Goal: Transaction & Acquisition: Download file/media

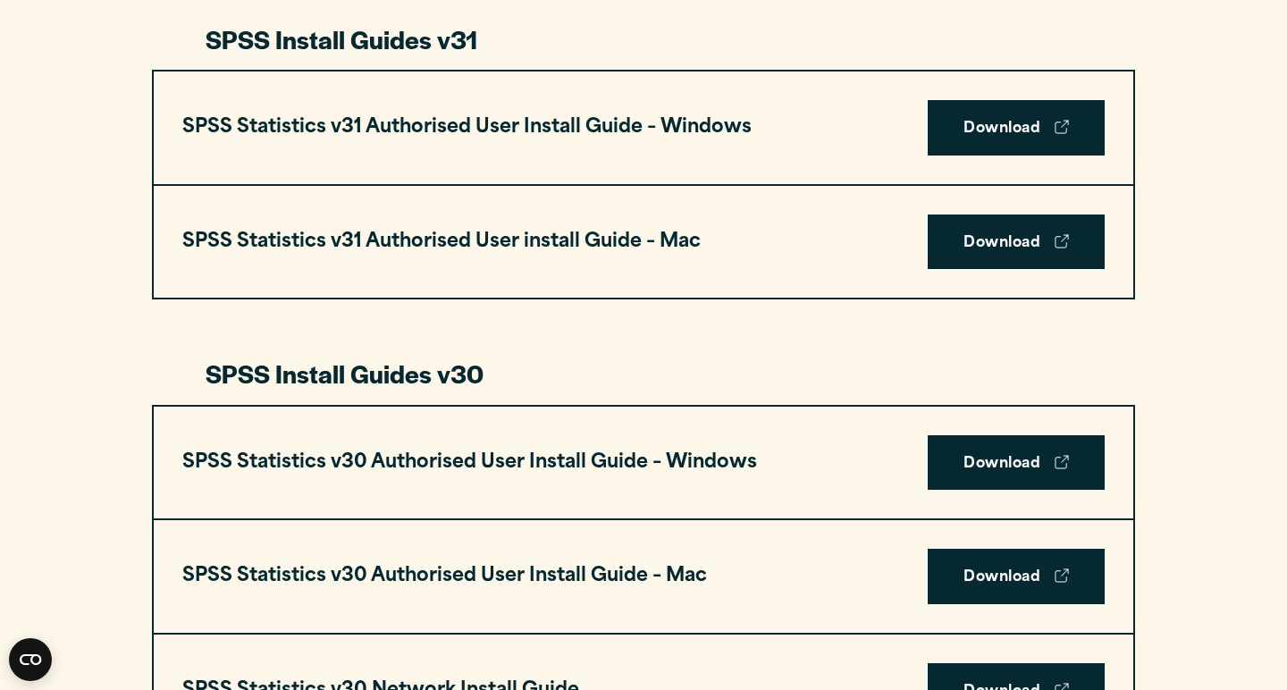
scroll to position [979, 0]
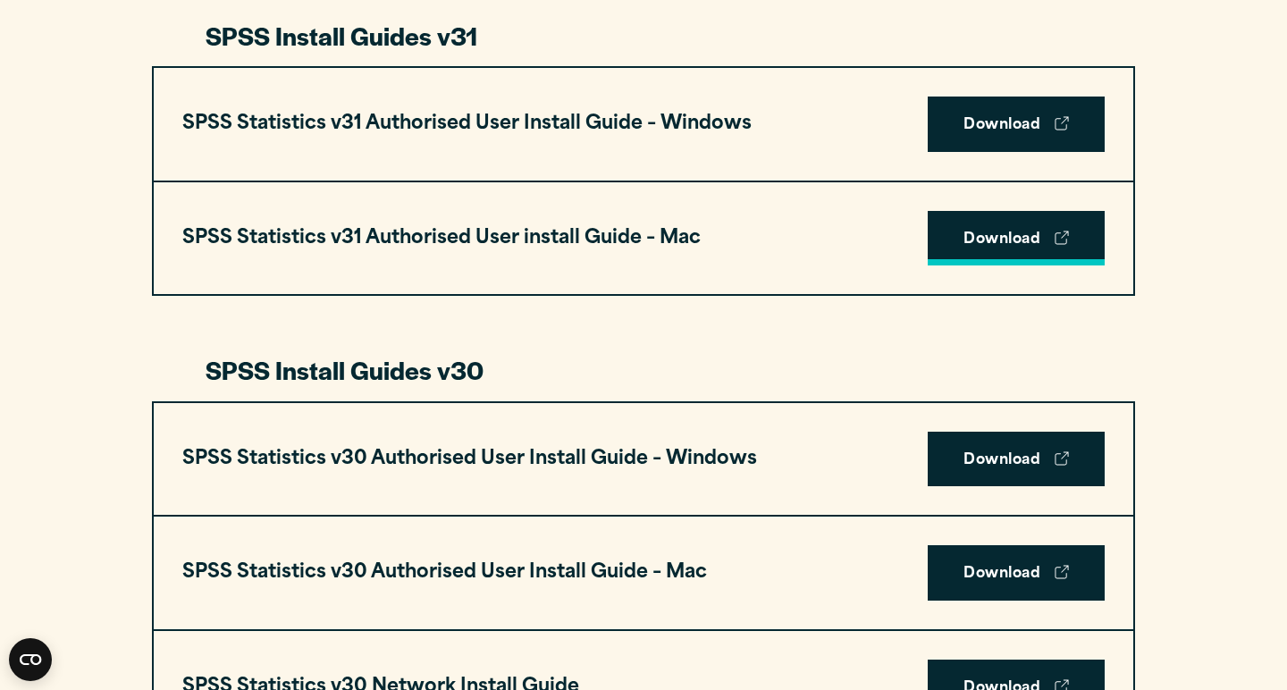
click at [979, 245] on link "Download" at bounding box center [1016, 238] width 177 height 55
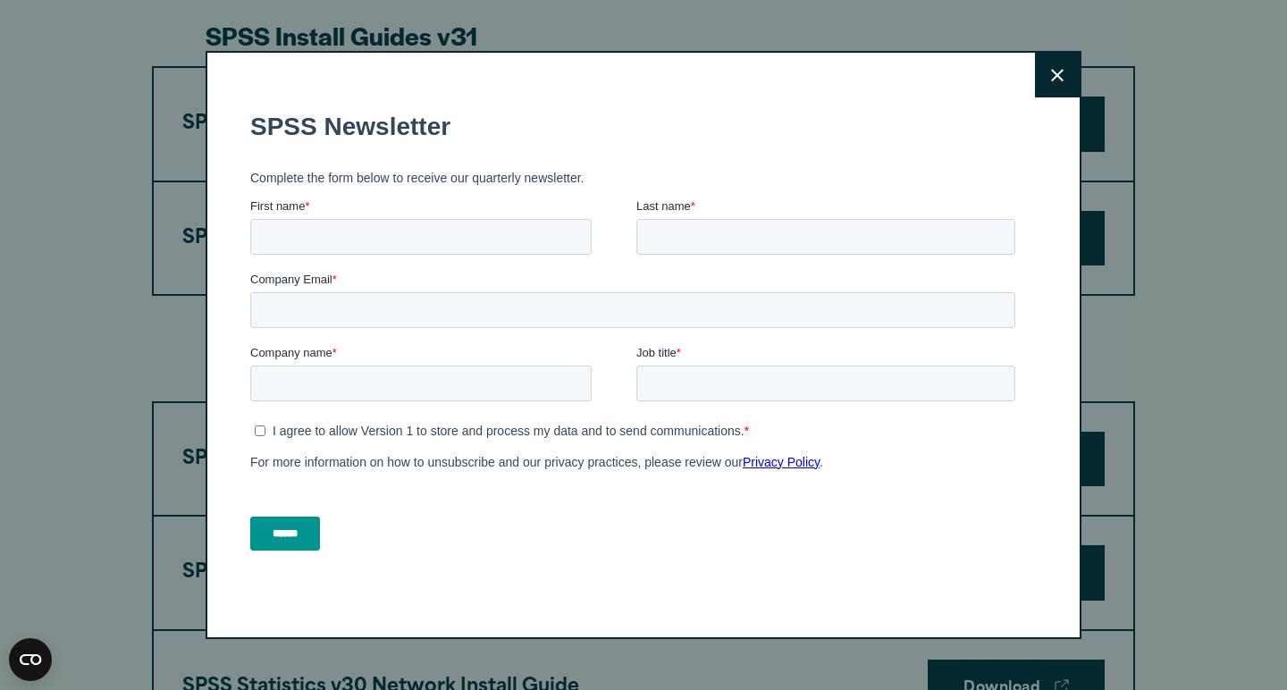
click at [1064, 82] on button "Close" at bounding box center [1057, 75] width 45 height 45
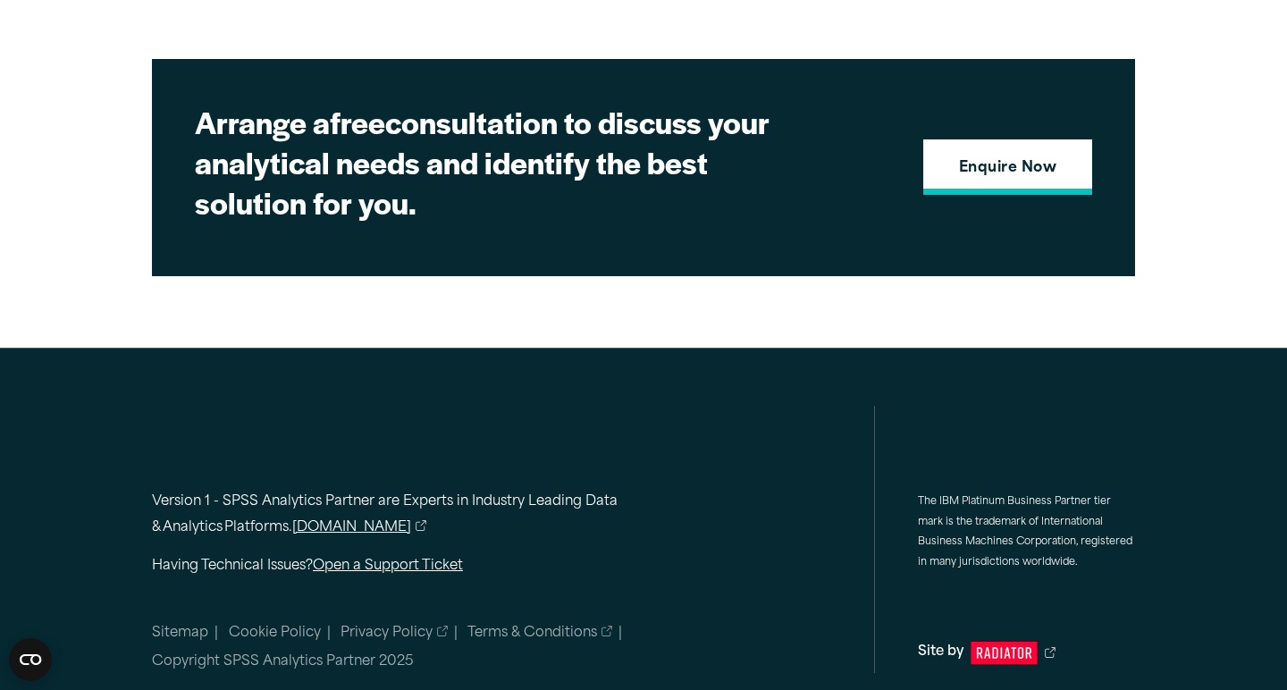
scroll to position [4914, 0]
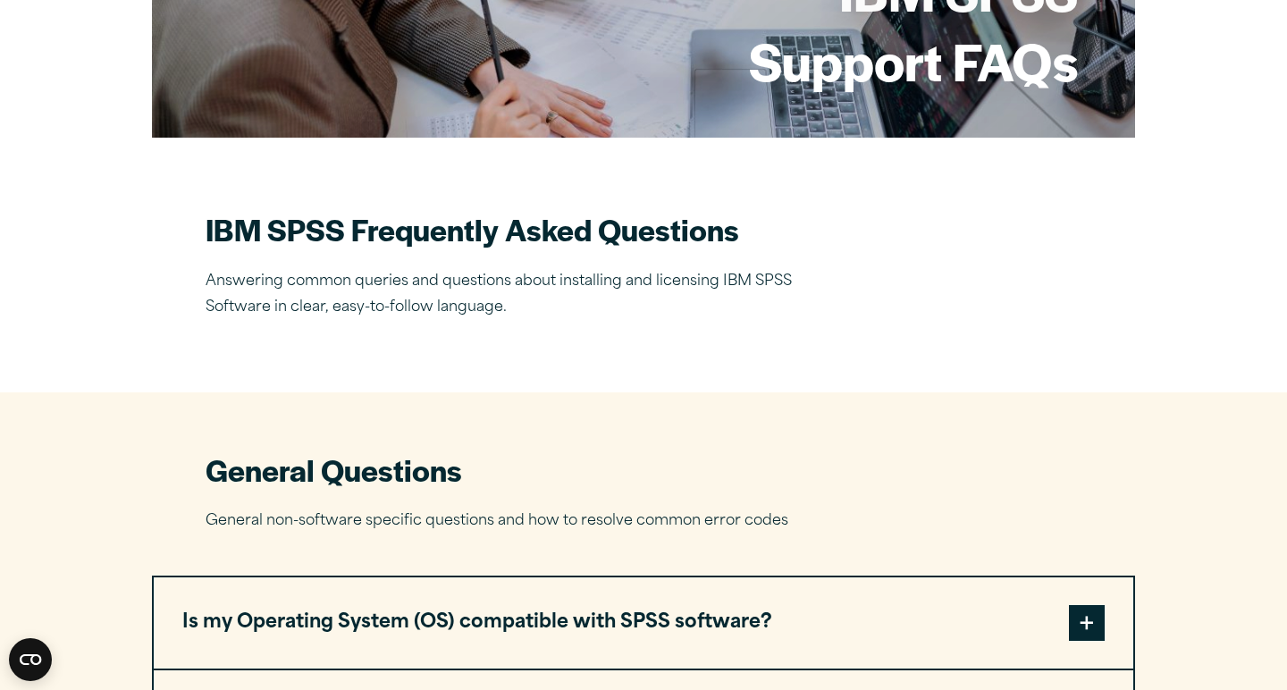
scroll to position [852, 0]
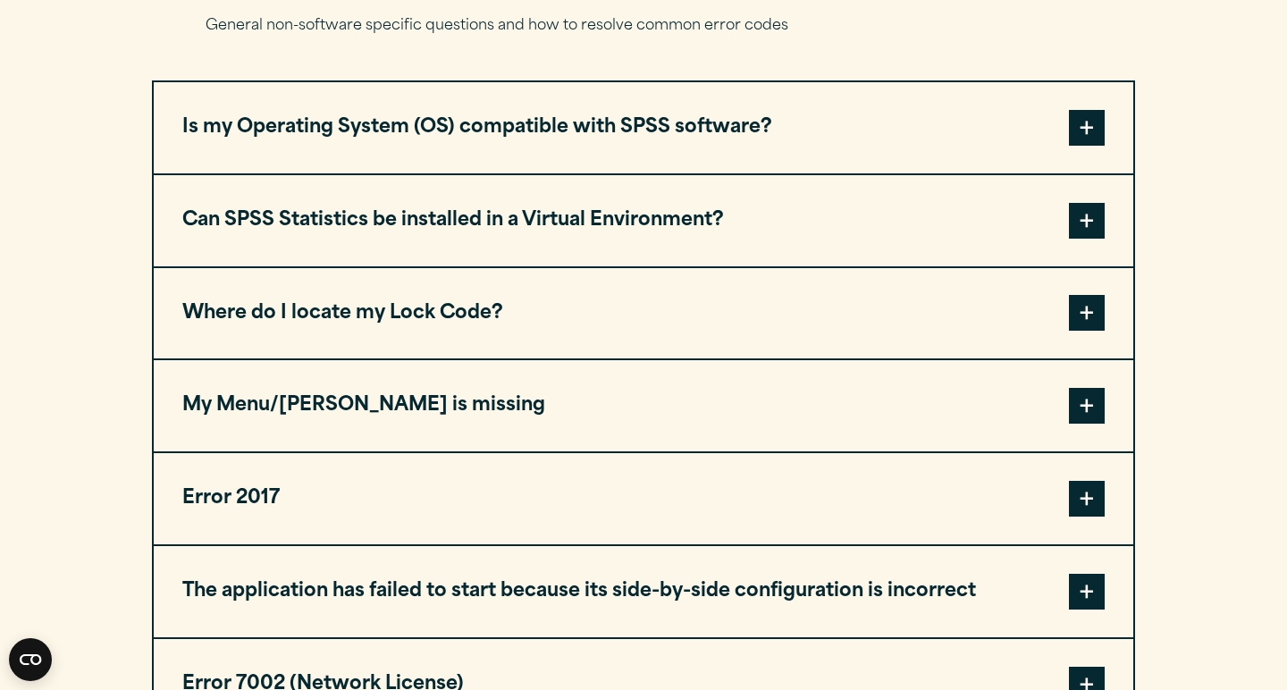
click at [796, 342] on button "Where do I locate my Lock Code?" at bounding box center [643, 313] width 979 height 91
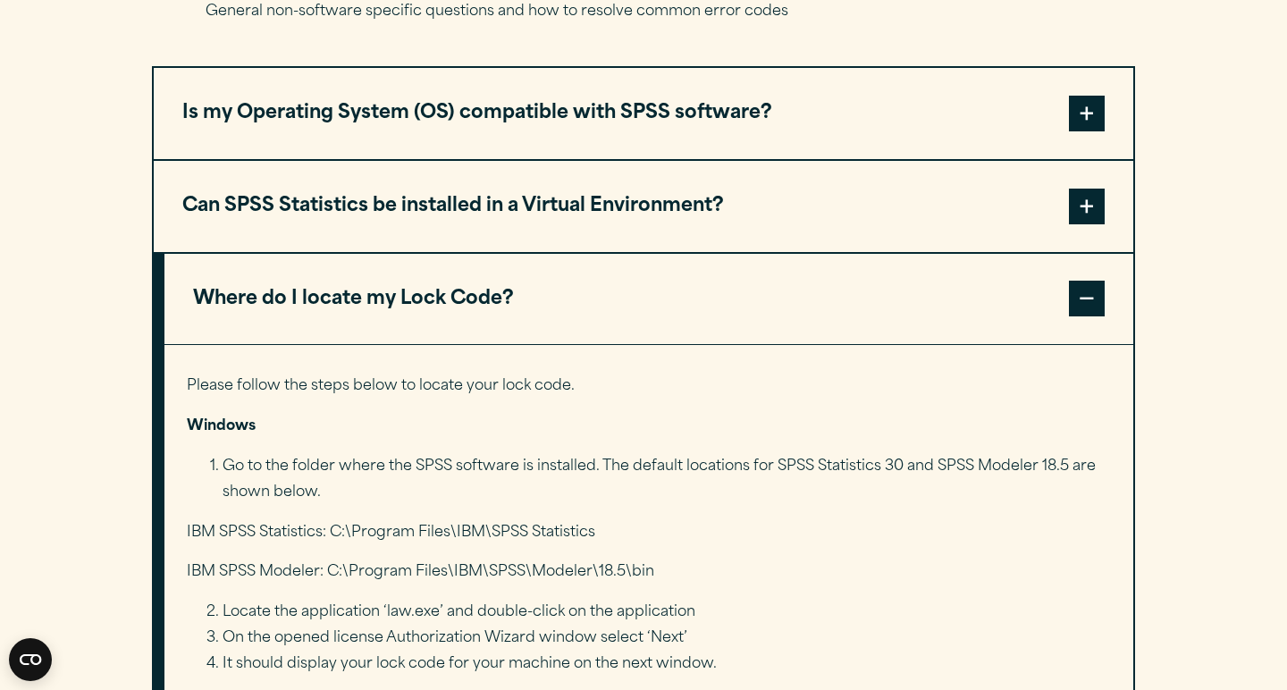
scroll to position [833, 0]
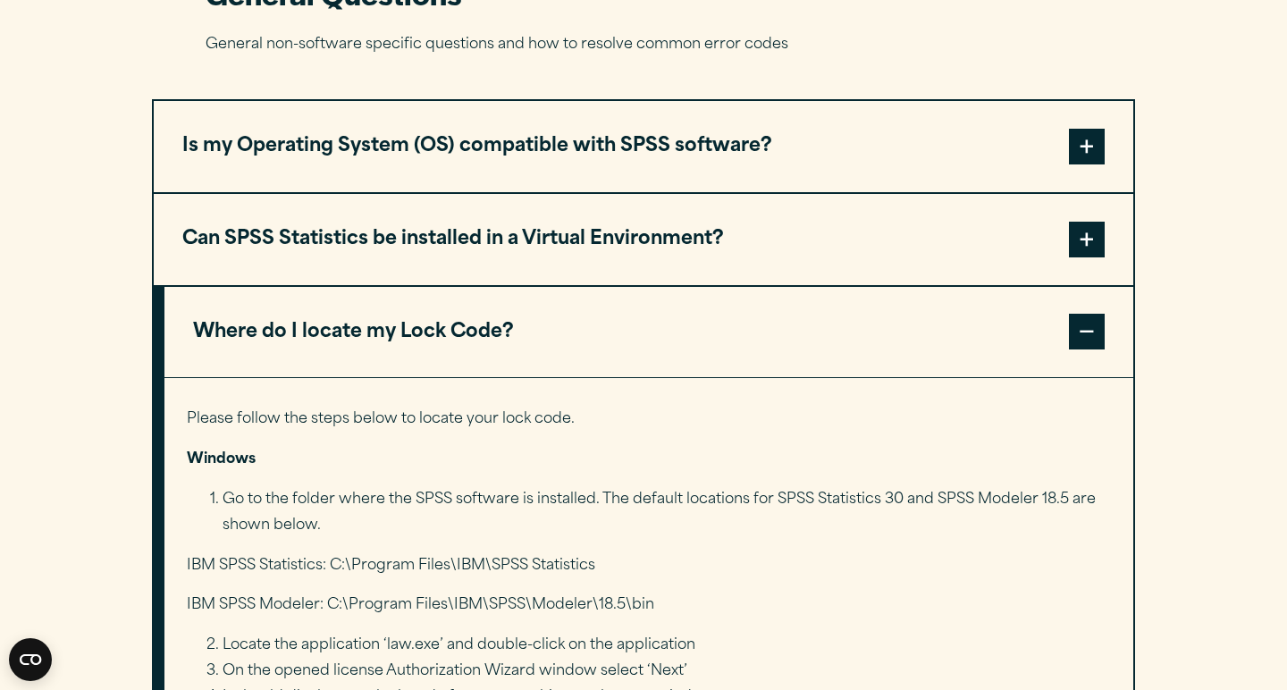
click at [534, 307] on button "Where do I locate my Lock Code?" at bounding box center [648, 332] width 969 height 91
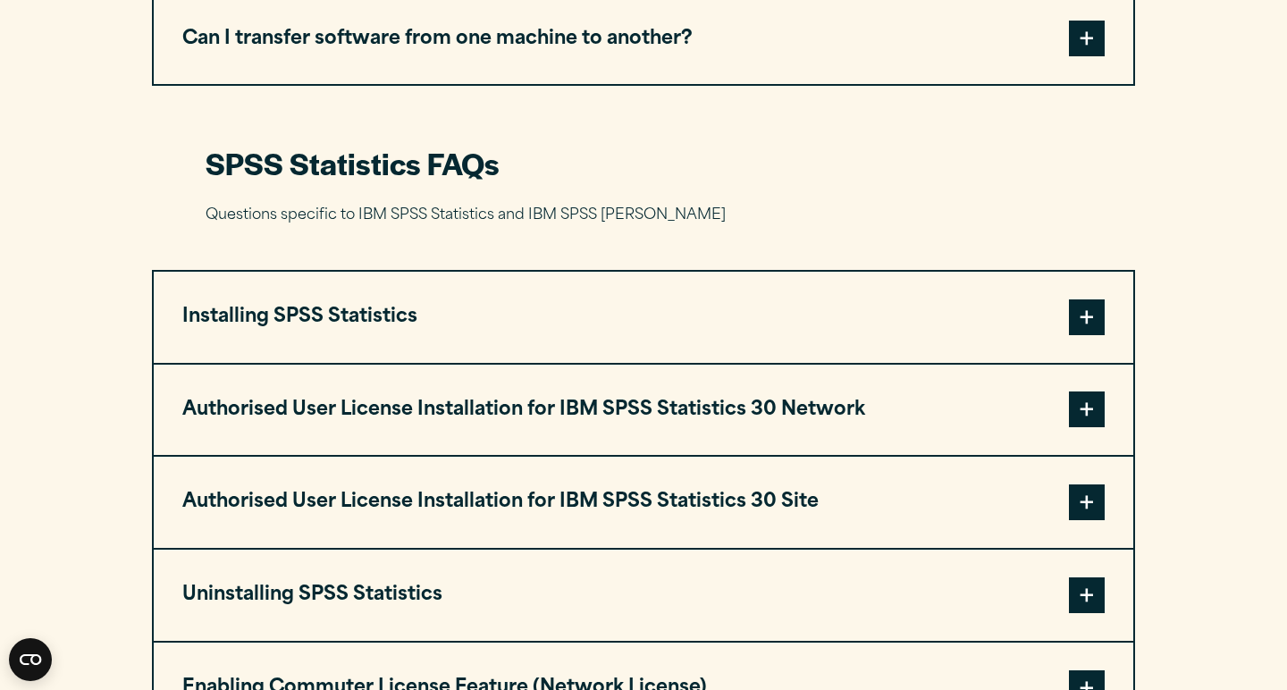
scroll to position [1667, 0]
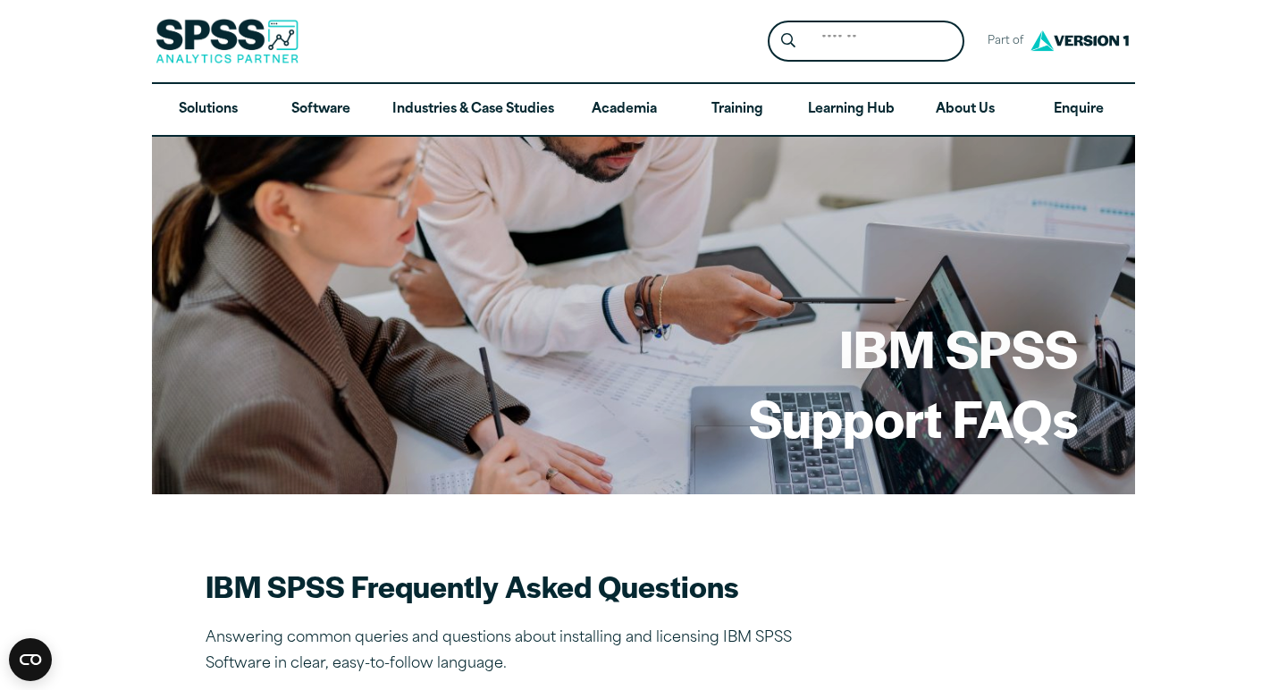
scroll to position [-2, 0]
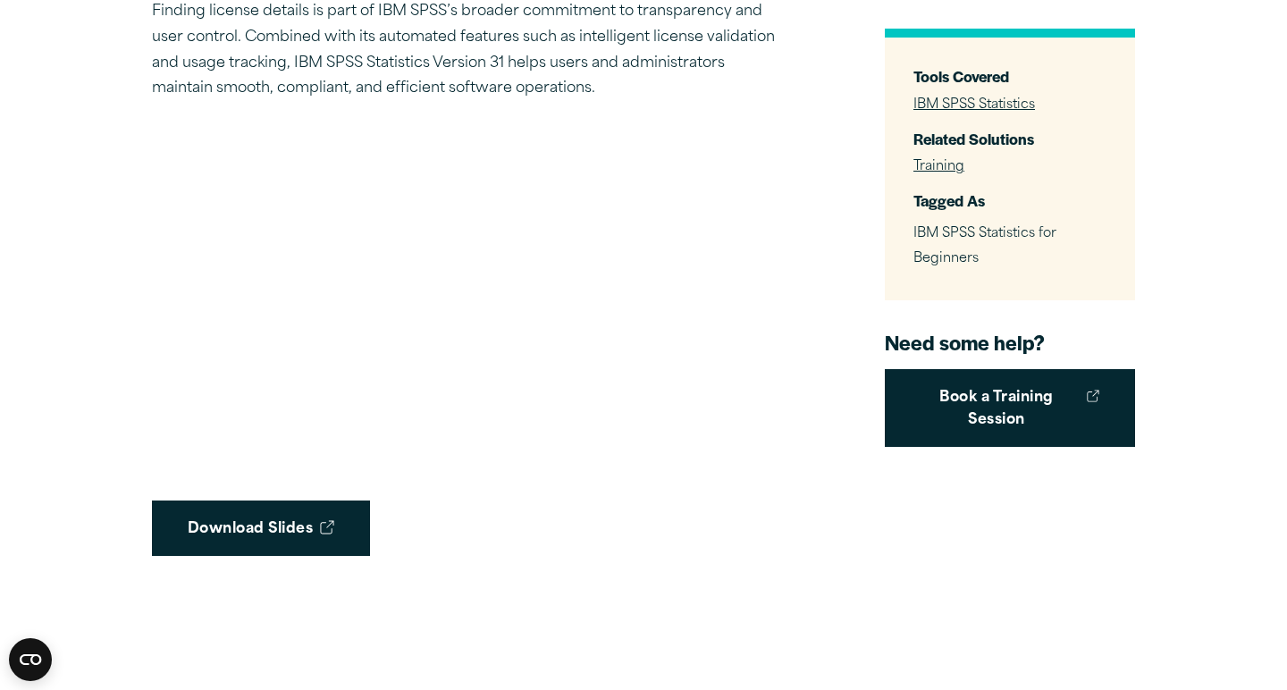
scroll to position [1963, 0]
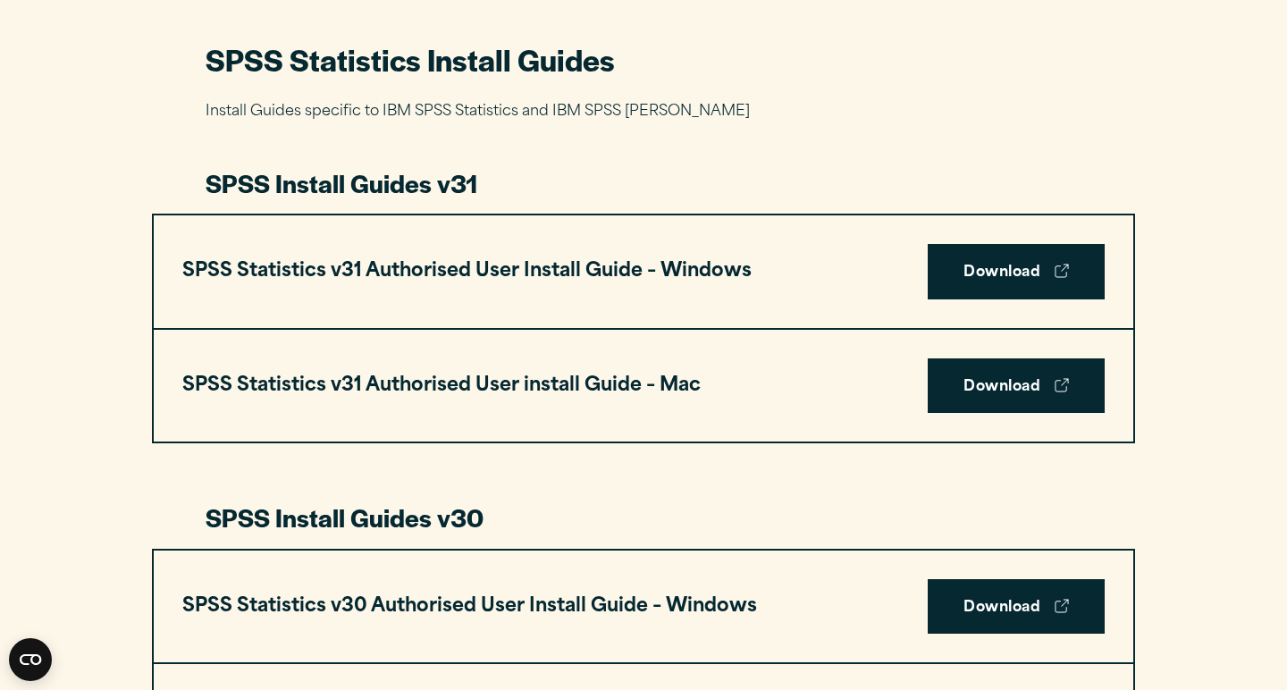
scroll to position [835, 0]
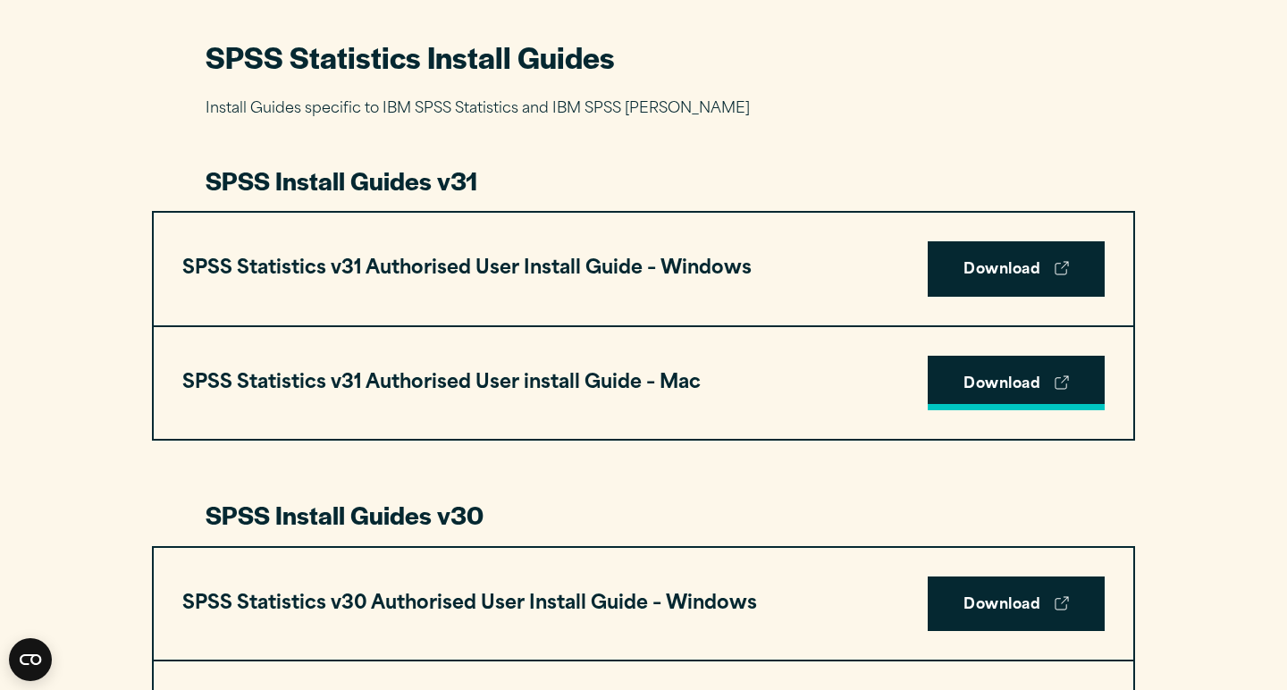
click at [992, 366] on link "Download" at bounding box center [1016, 383] width 177 height 55
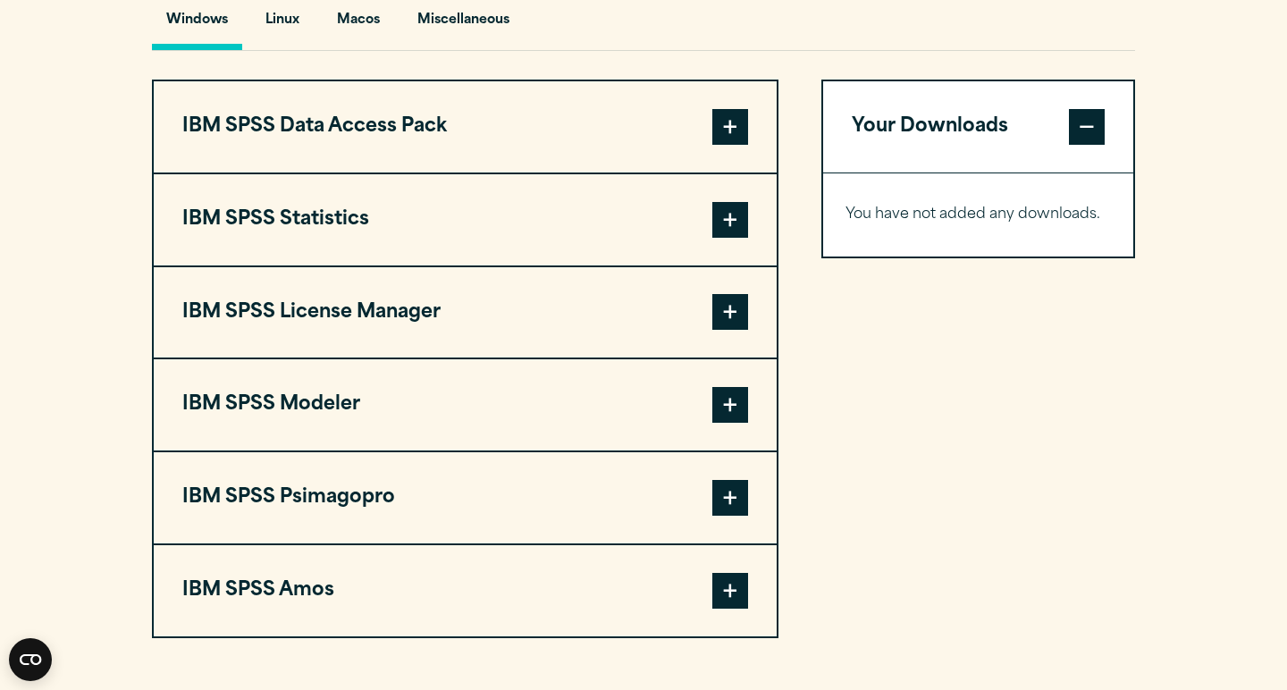
scroll to position [1400, 0]
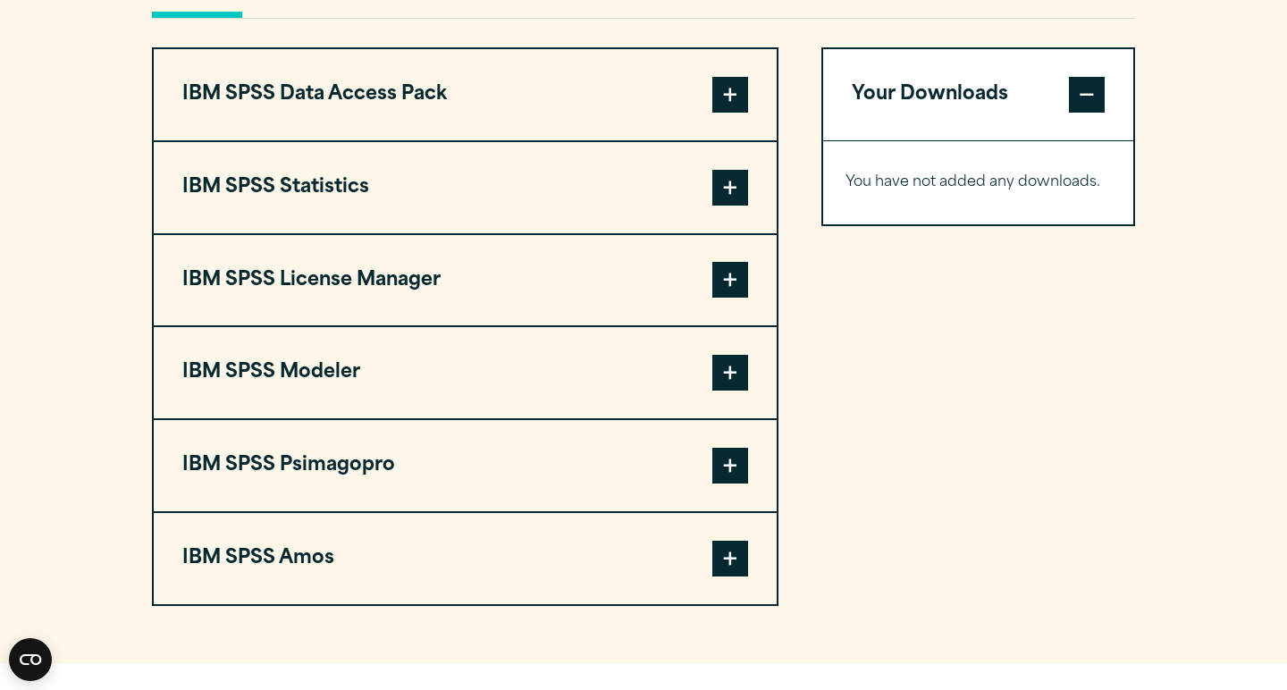
click at [599, 209] on button "IBM SPSS Statistics" at bounding box center [465, 187] width 623 height 91
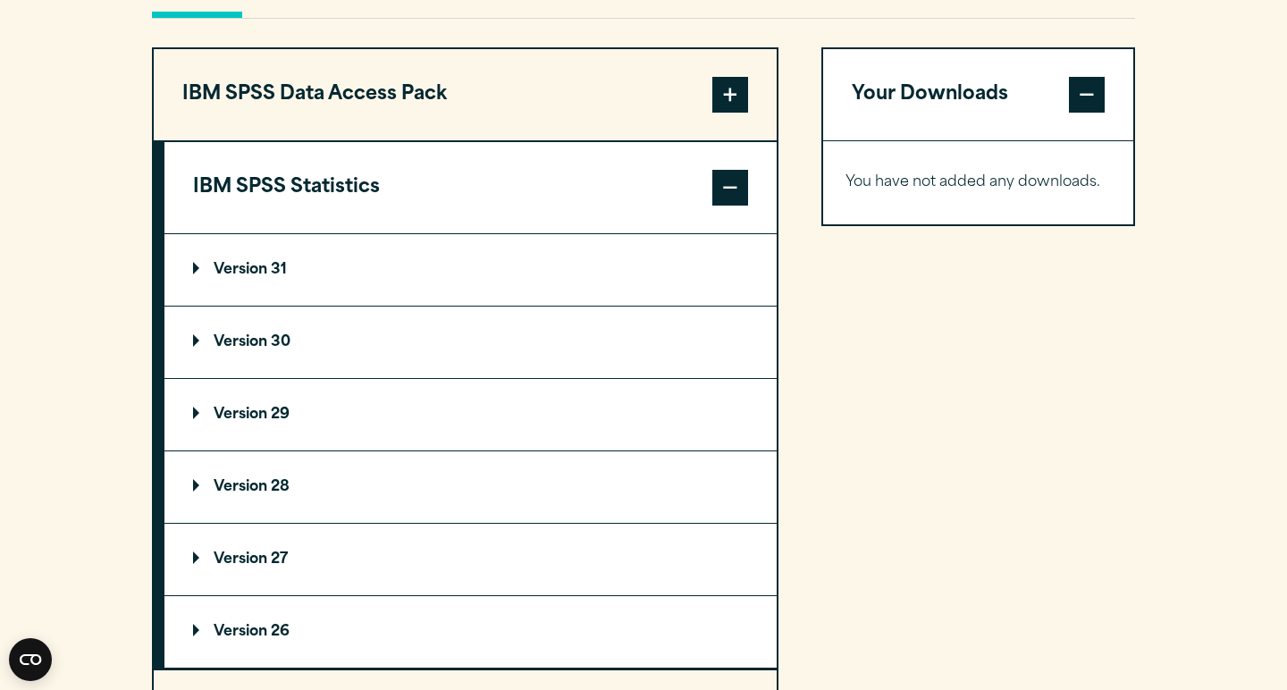
click at [263, 269] on p "Version 31" at bounding box center [240, 270] width 94 height 14
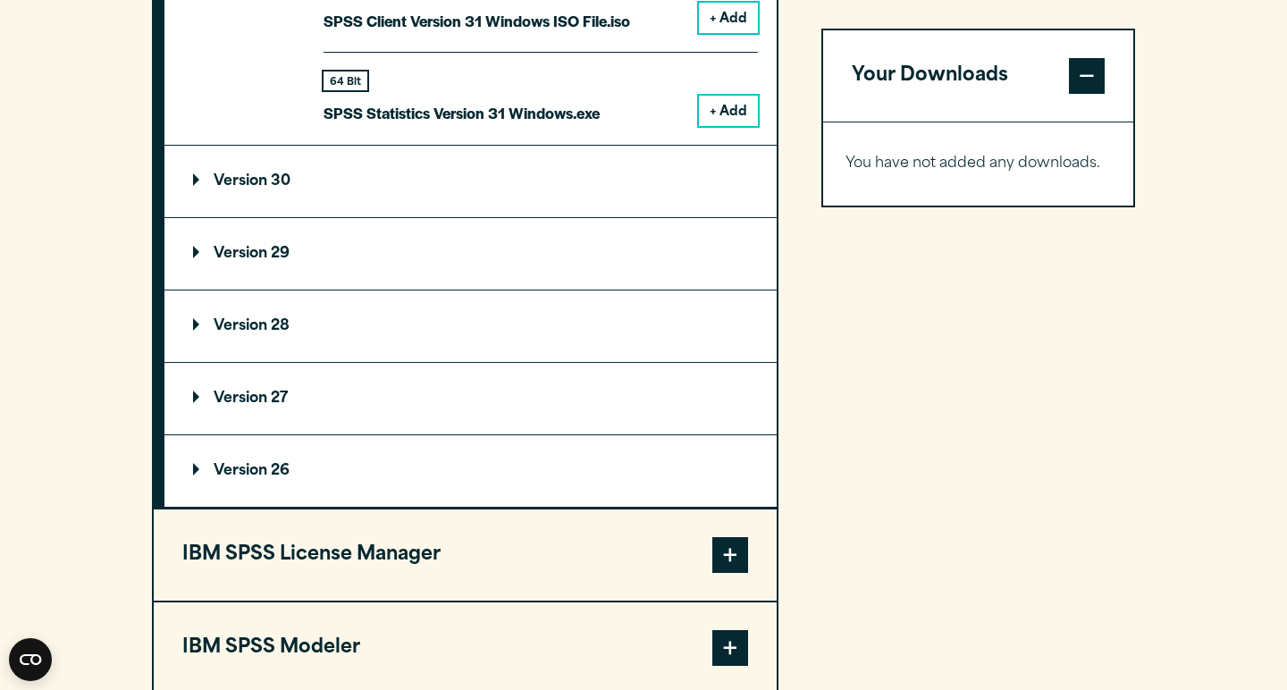
scroll to position [1814, 0]
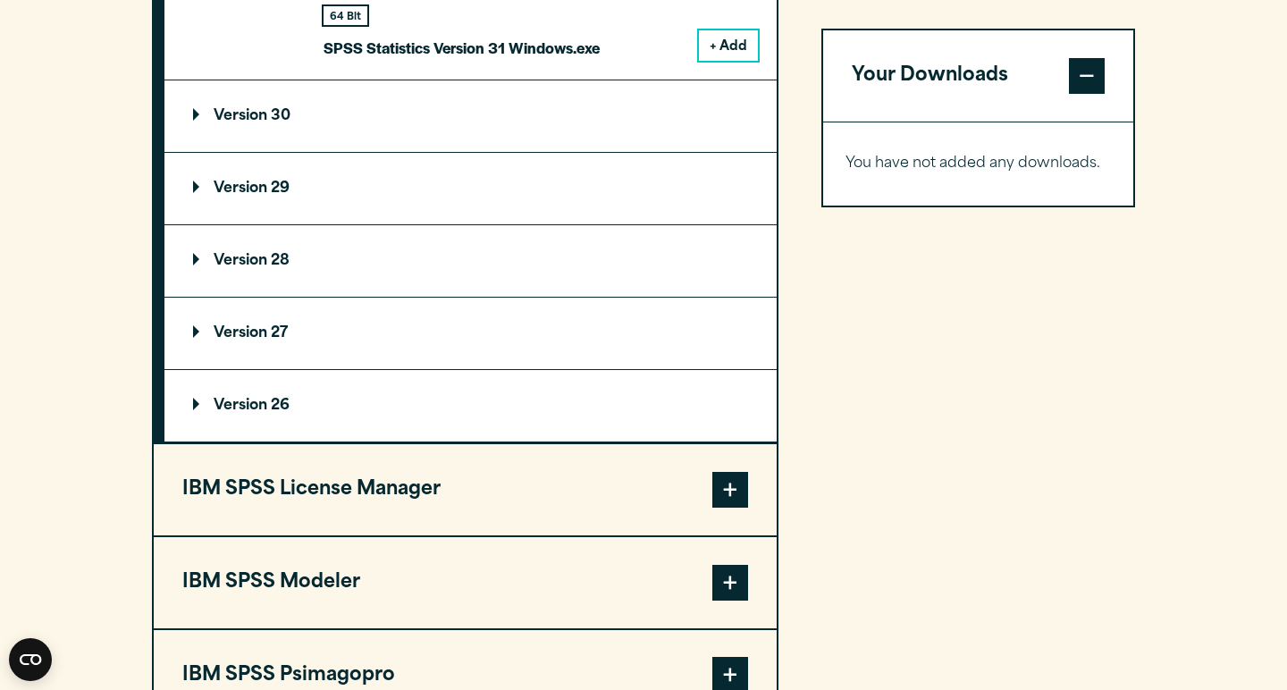
click at [305, 123] on summary "Version 30" at bounding box center [470, 115] width 612 height 71
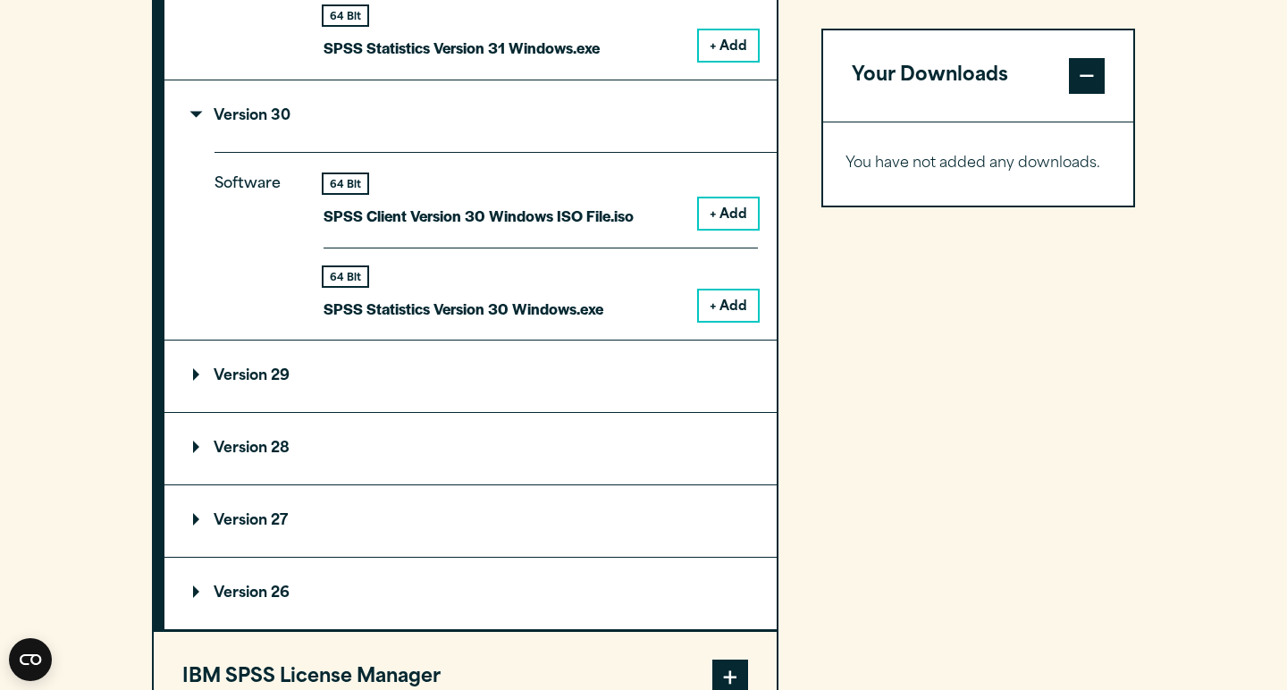
click at [331, 107] on summary "Version 30" at bounding box center [470, 115] width 612 height 71
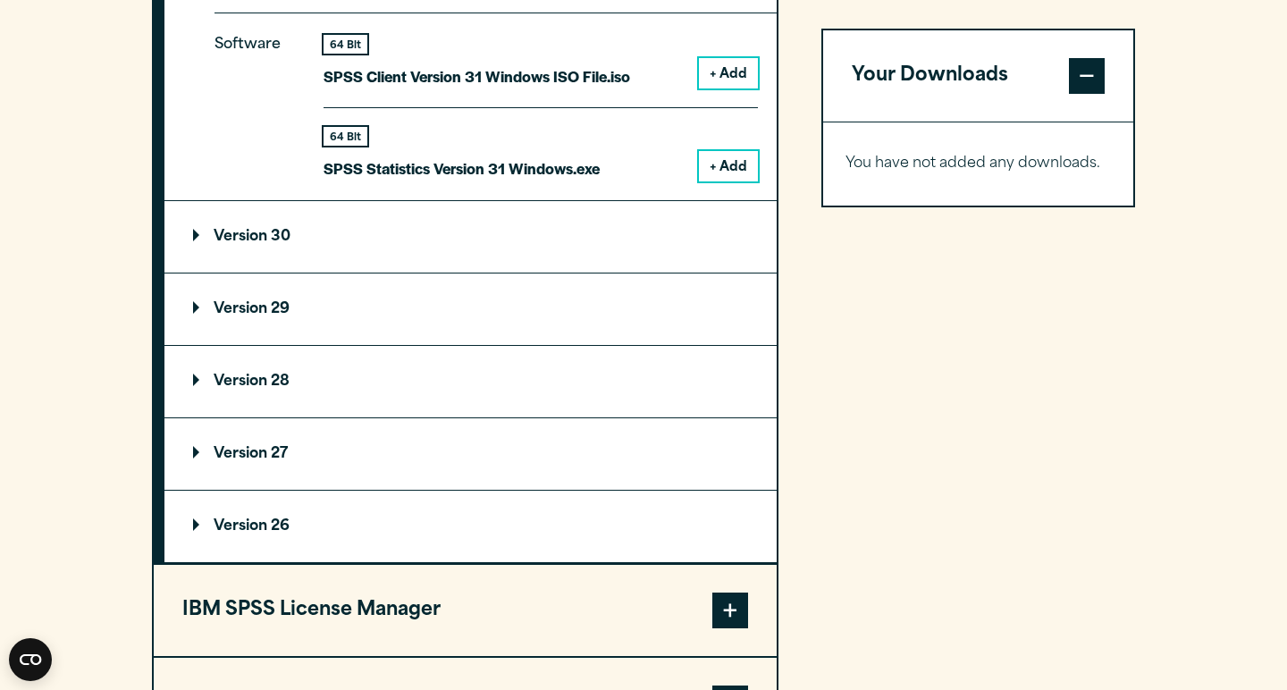
scroll to position [1558, 0]
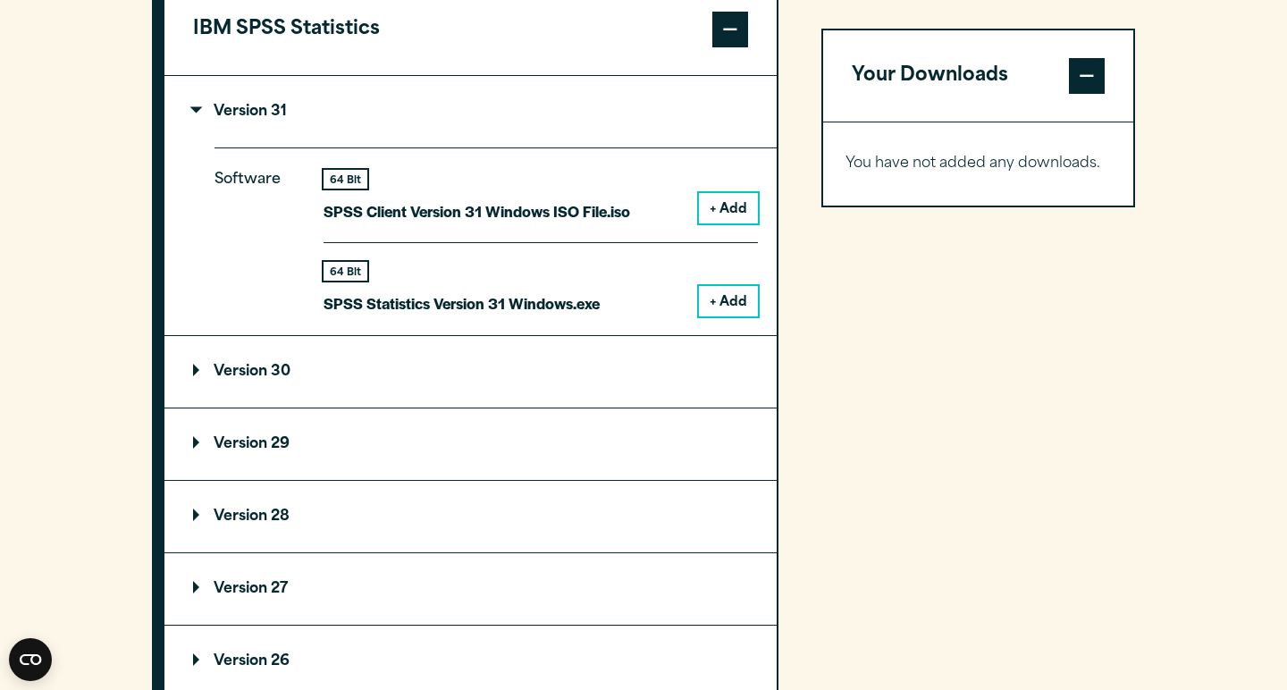
click at [734, 239] on div "64 Bit SPSS Client Version 31 Windows ISO File.iso + Add" at bounding box center [540, 206] width 434 height 73
click at [726, 205] on button "+ Add" at bounding box center [728, 208] width 59 height 30
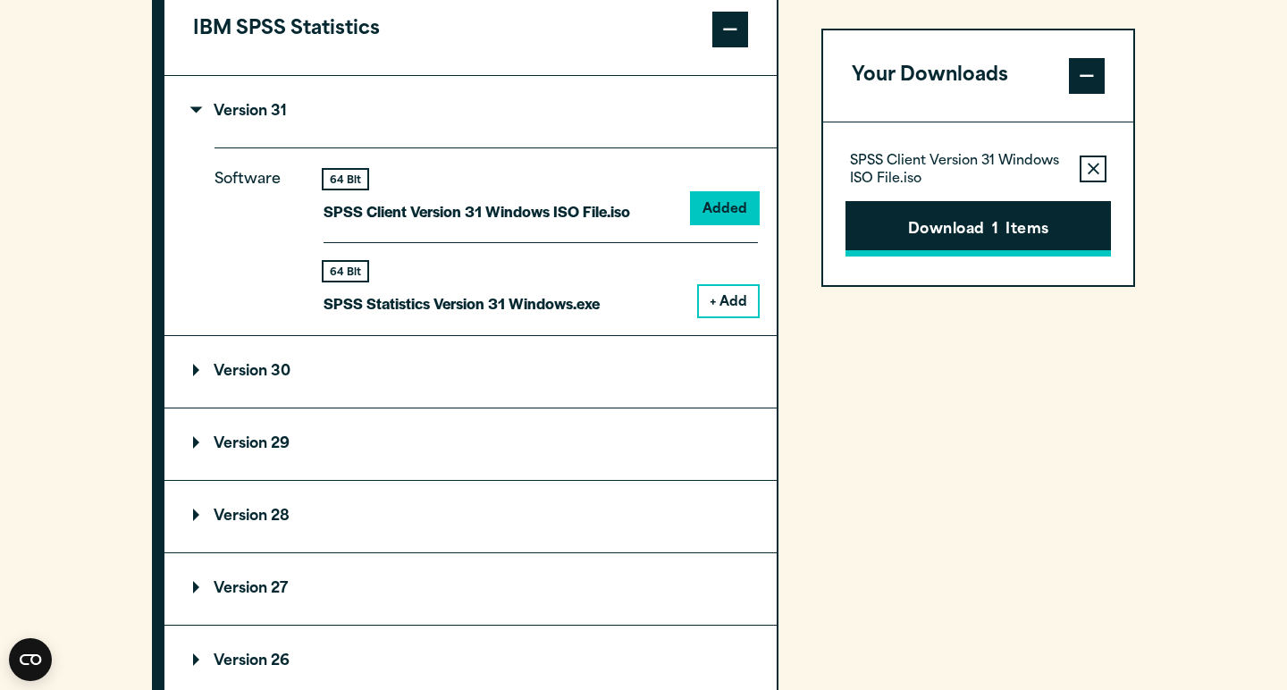
click at [949, 227] on button "Download 1 Items" at bounding box center [977, 228] width 265 height 55
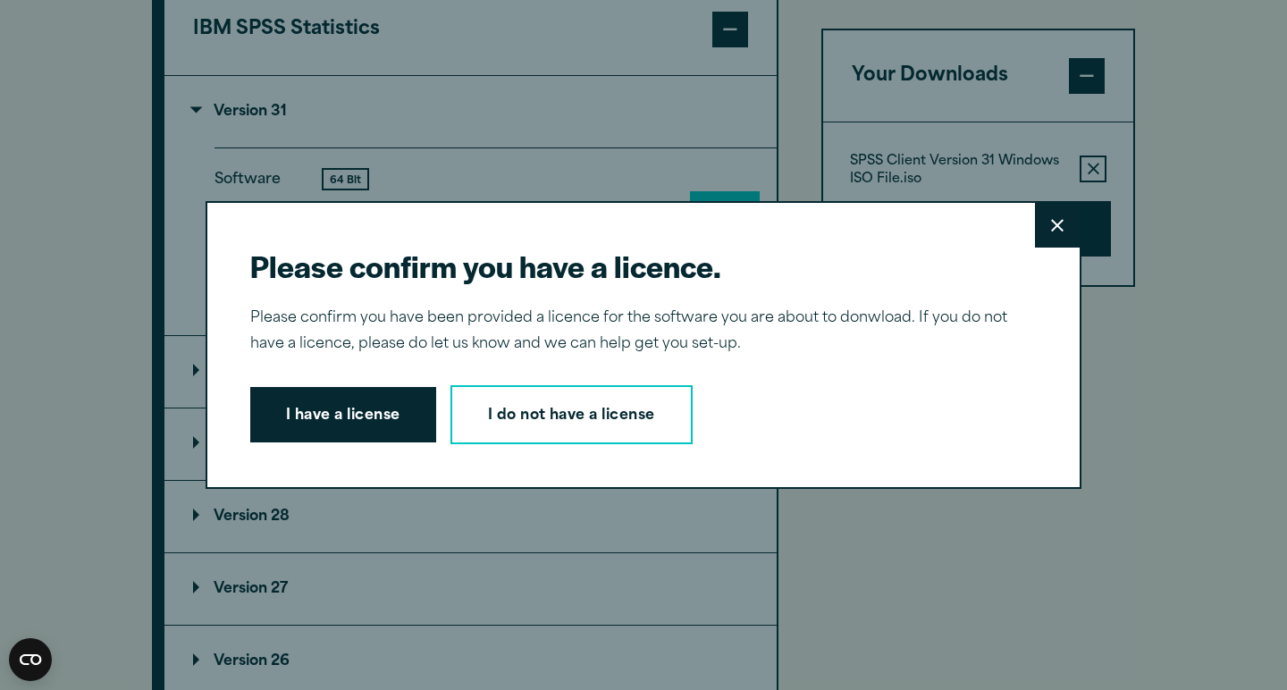
click at [340, 449] on div "Please confirm you have a licence. Close Please confirm you have been provided …" at bounding box center [644, 345] width 876 height 288
click at [348, 420] on button "I have a license" at bounding box center [343, 414] width 186 height 55
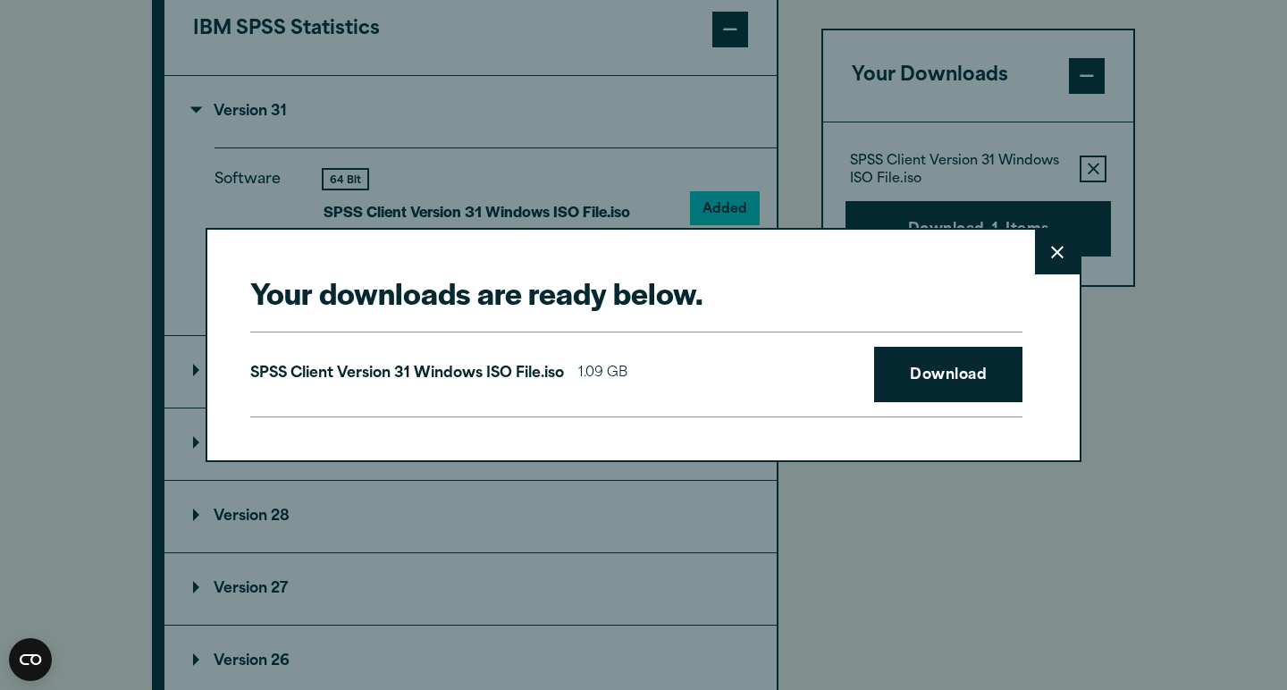
click at [1051, 277] on div "Your downloads are ready below. Close SPSS Client Version 31 Windows ISO File.i…" at bounding box center [644, 344] width 876 height 233
click at [1038, 263] on button "Close" at bounding box center [1057, 252] width 45 height 45
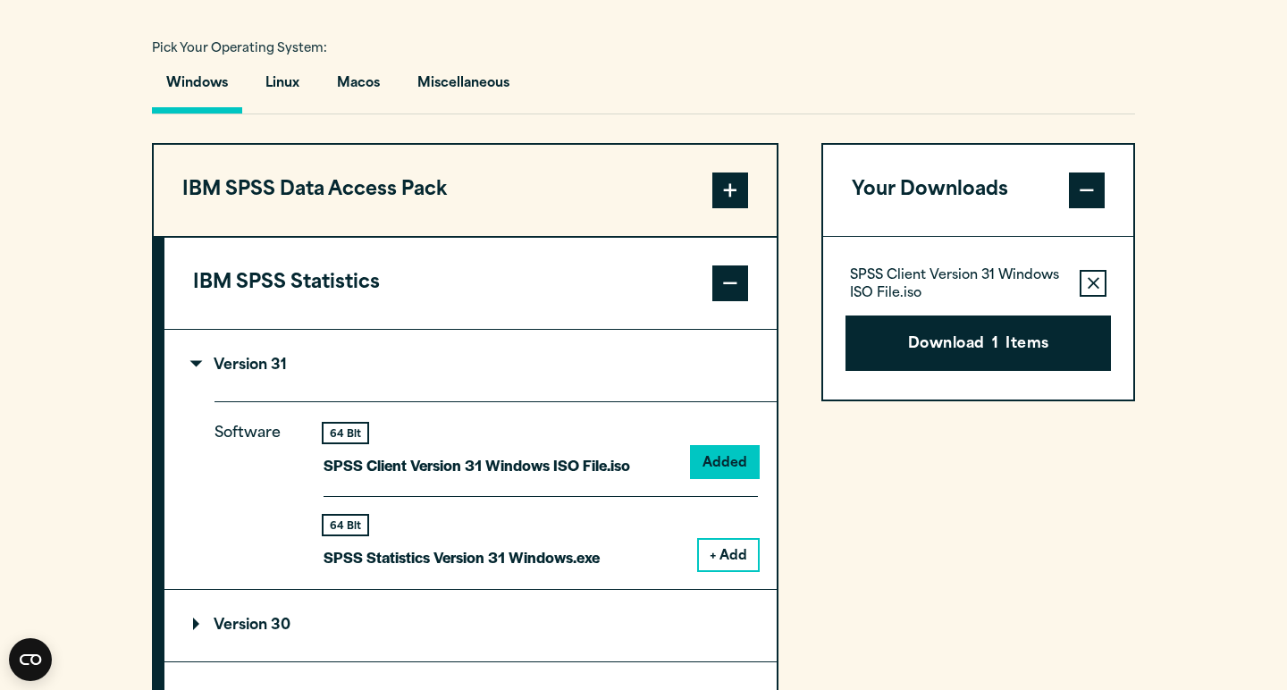
scroll to position [1118, 0]
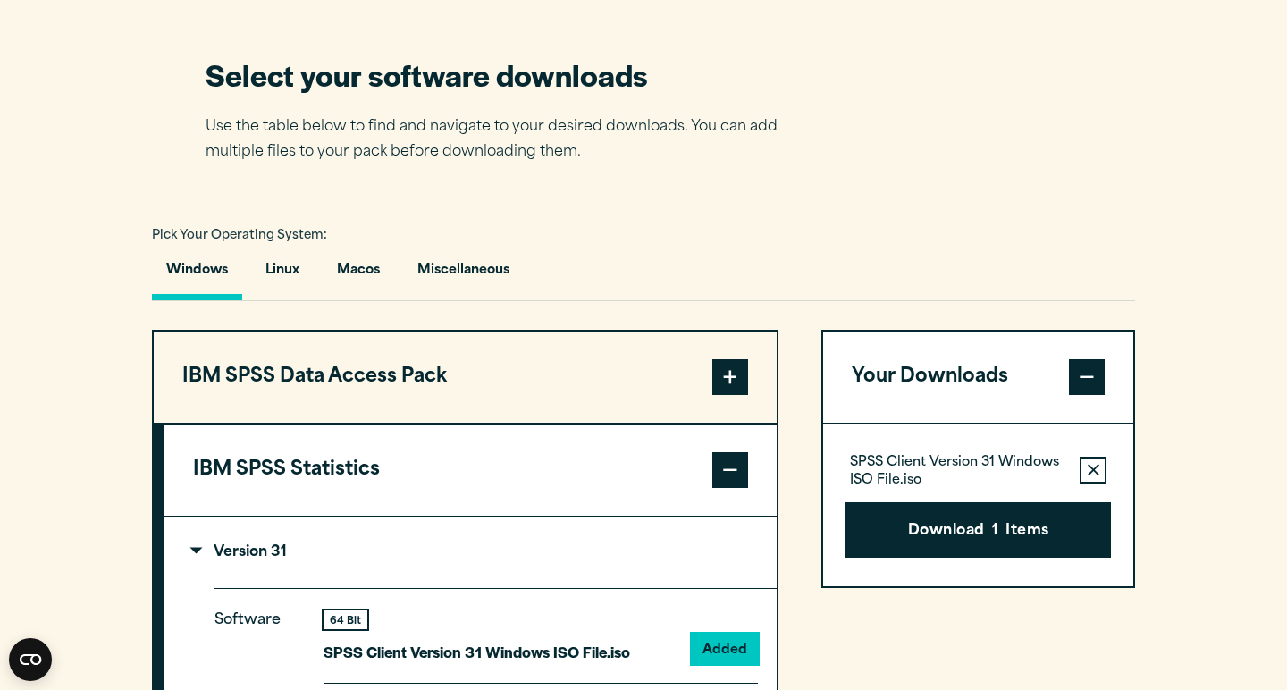
click at [366, 273] on button "Macos" at bounding box center [358, 274] width 71 height 51
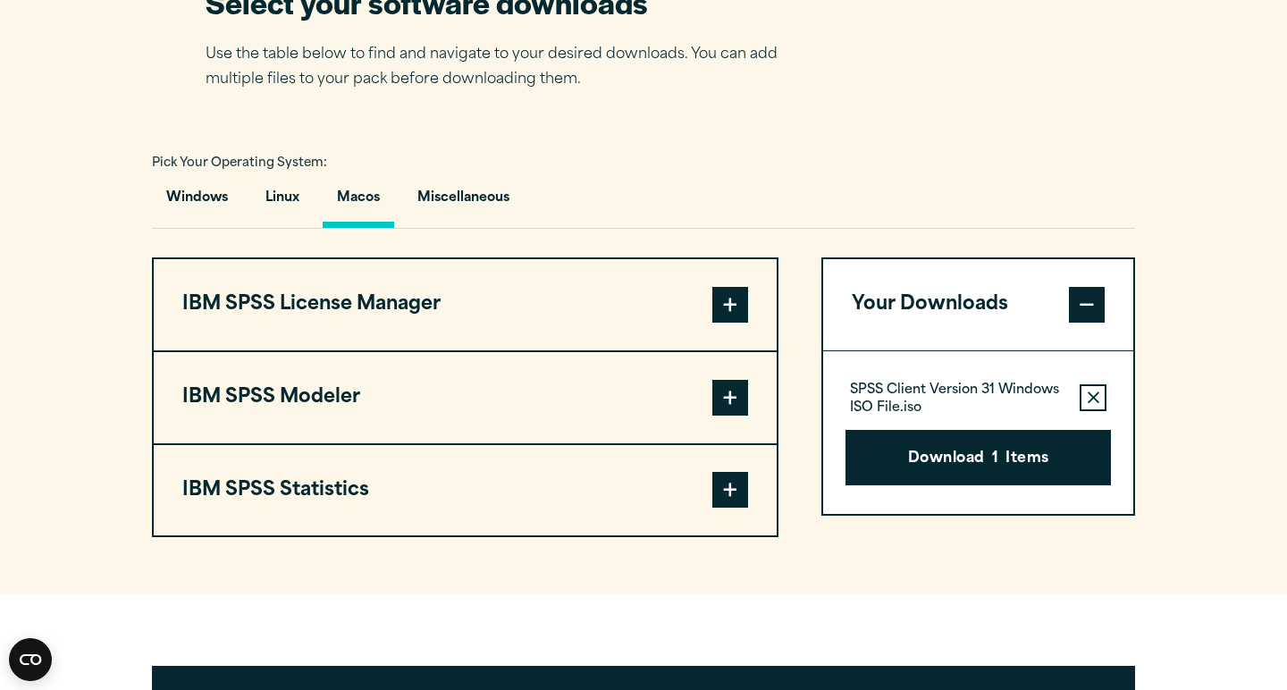
scroll to position [1256, 0]
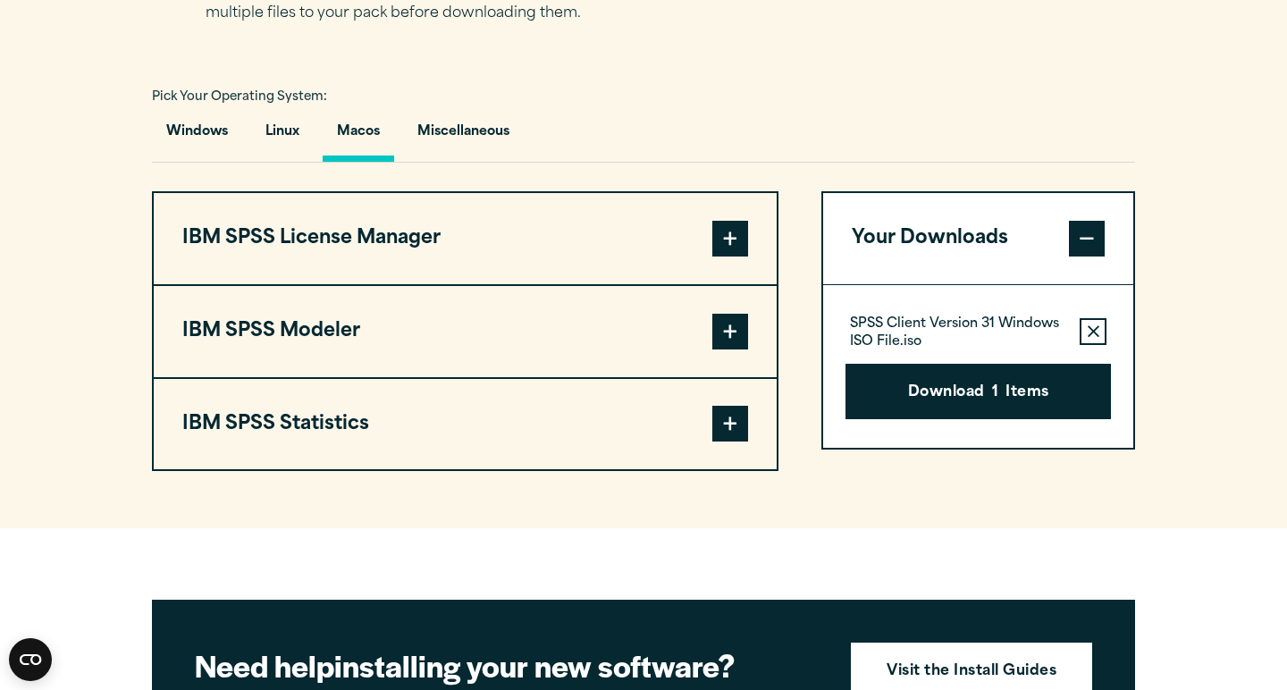
click at [430, 447] on button "IBM SPSS Statistics" at bounding box center [465, 424] width 623 height 91
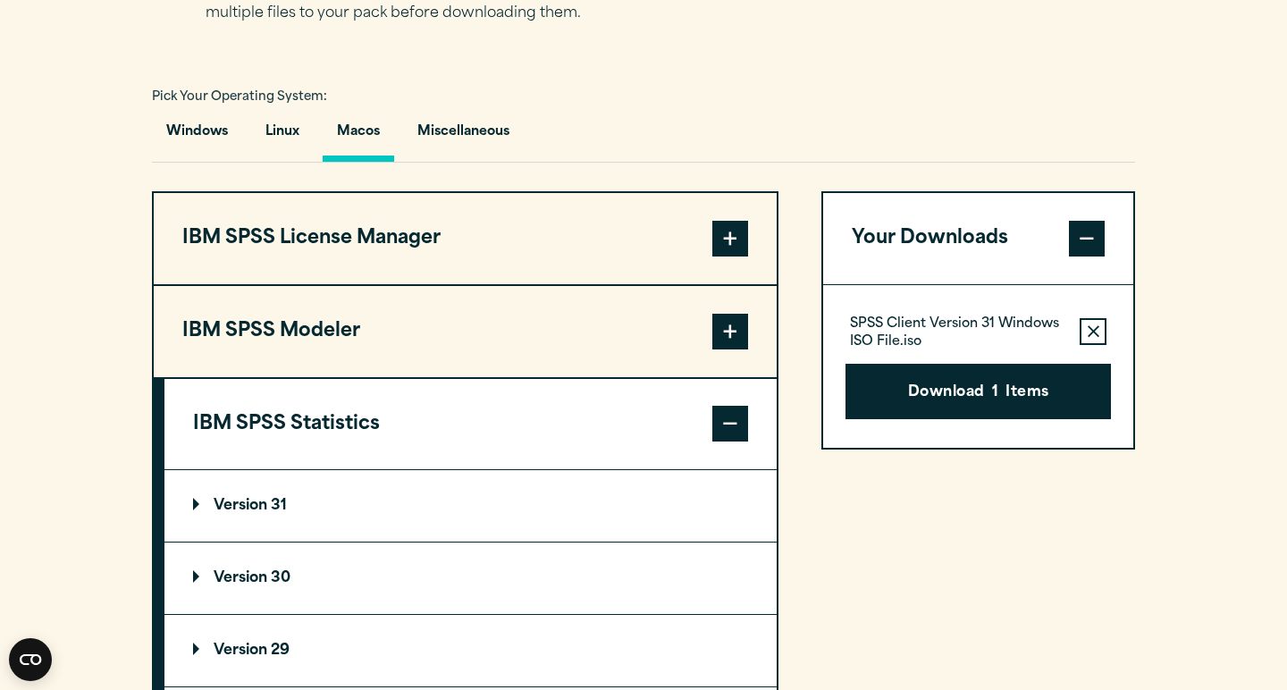
click at [426, 494] on summary "Version 31" at bounding box center [470, 505] width 612 height 71
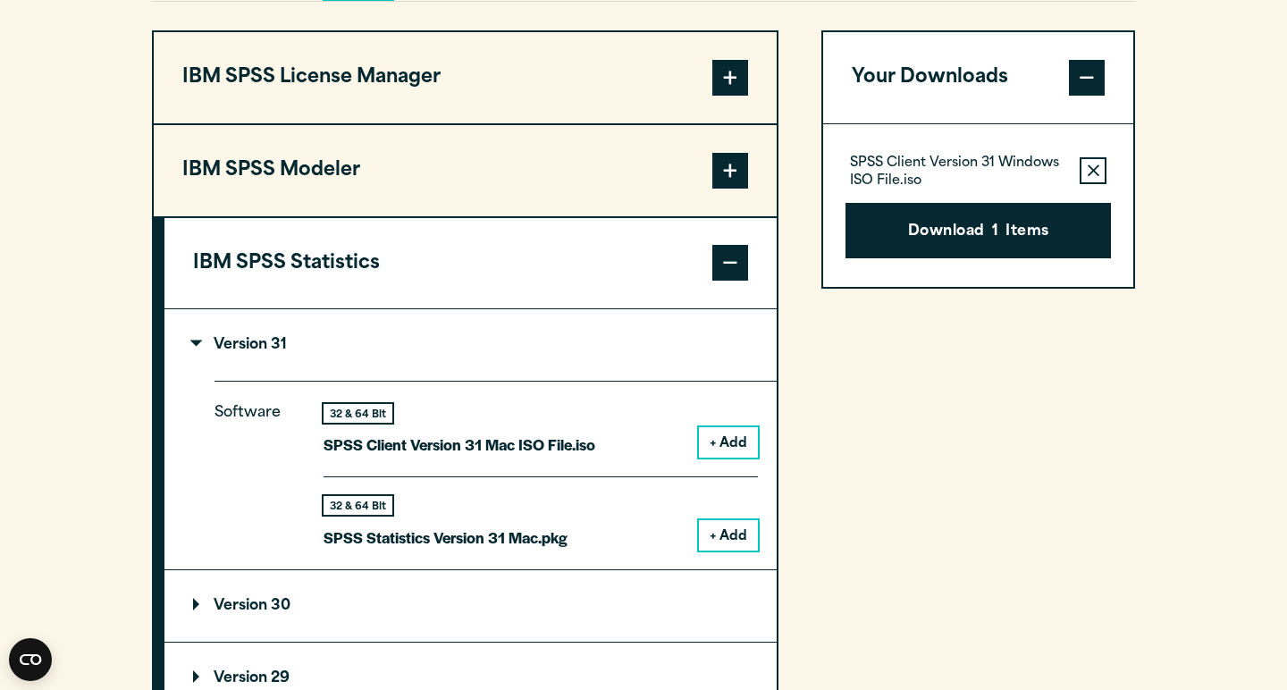
scroll to position [1434, 0]
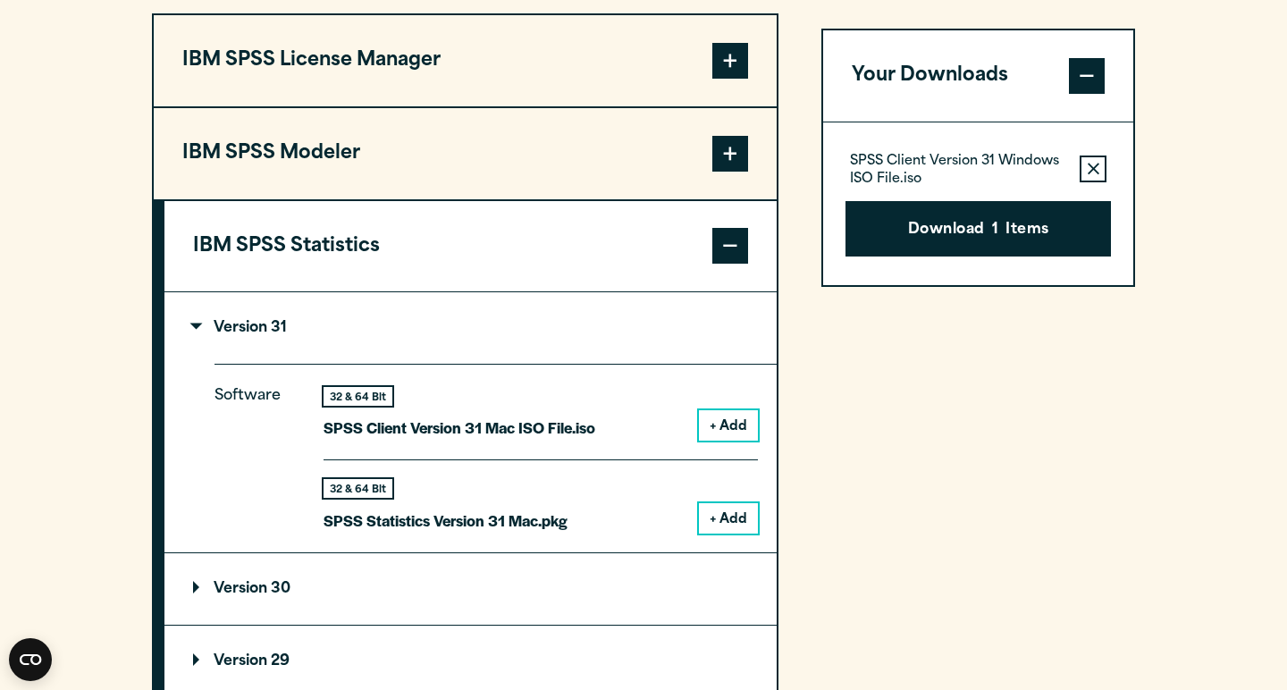
click at [737, 523] on button "+ Add" at bounding box center [728, 518] width 59 height 30
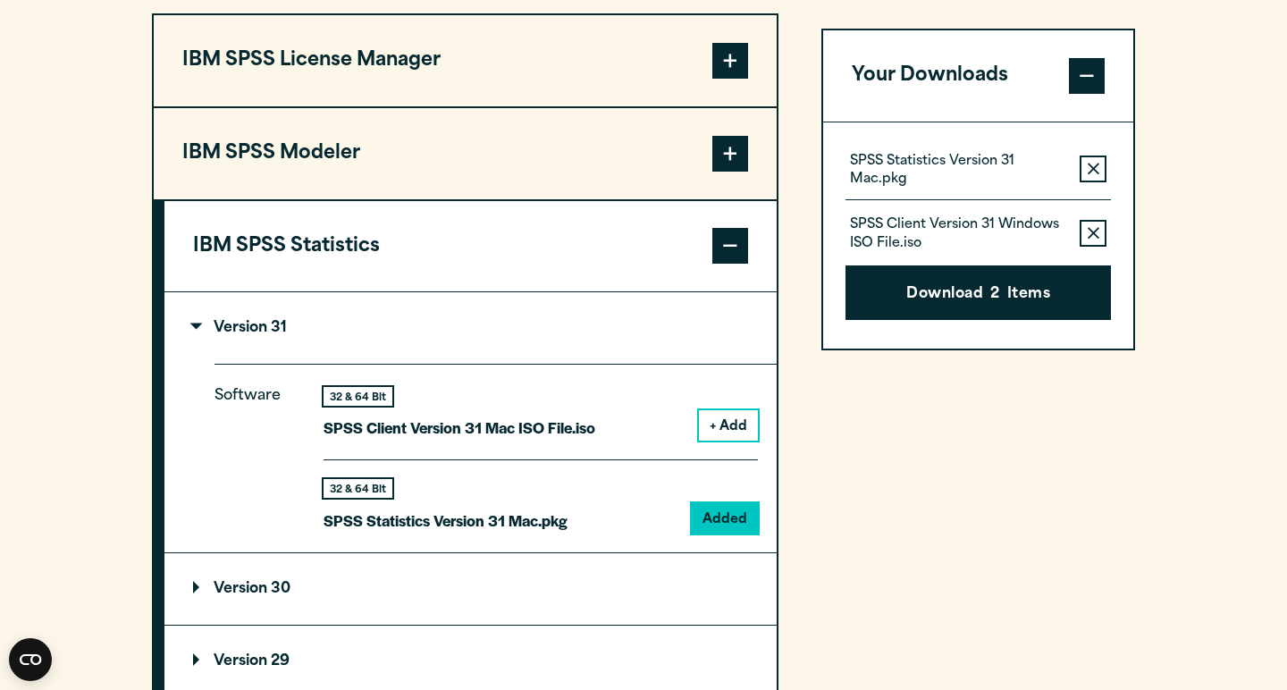
click at [1090, 227] on icon "button" at bounding box center [1093, 233] width 12 height 13
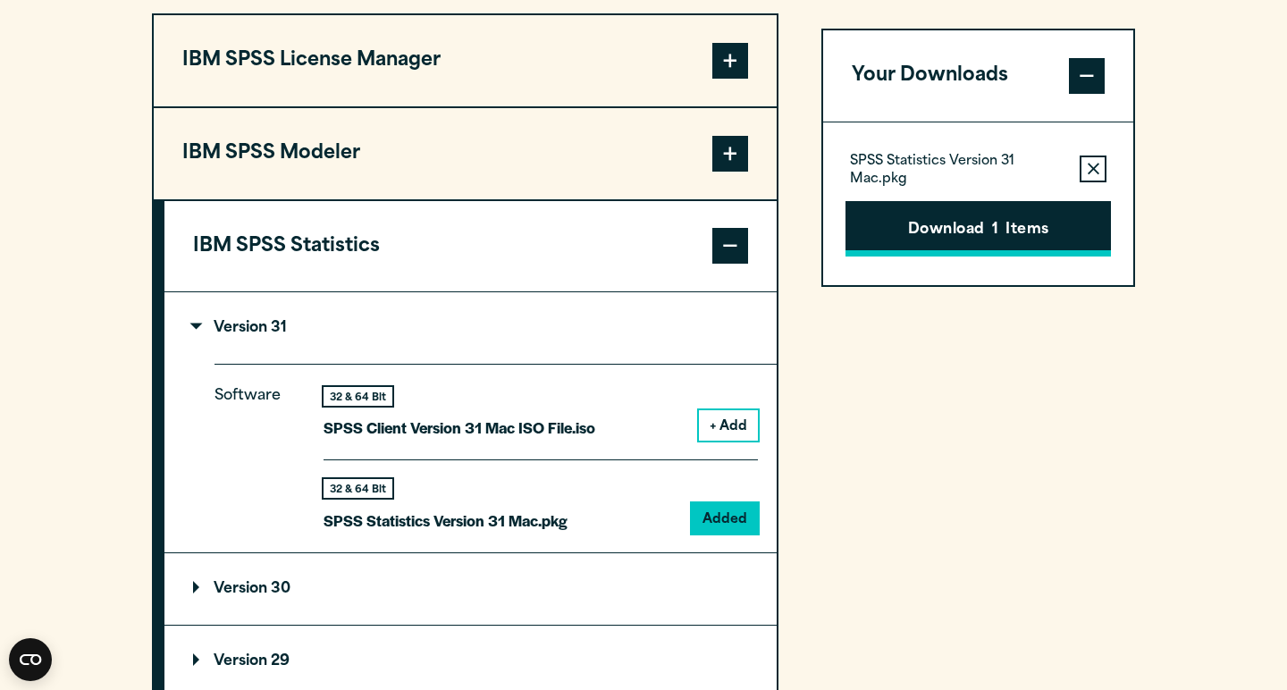
click at [1002, 228] on button "Download 1 Items" at bounding box center [977, 228] width 265 height 55
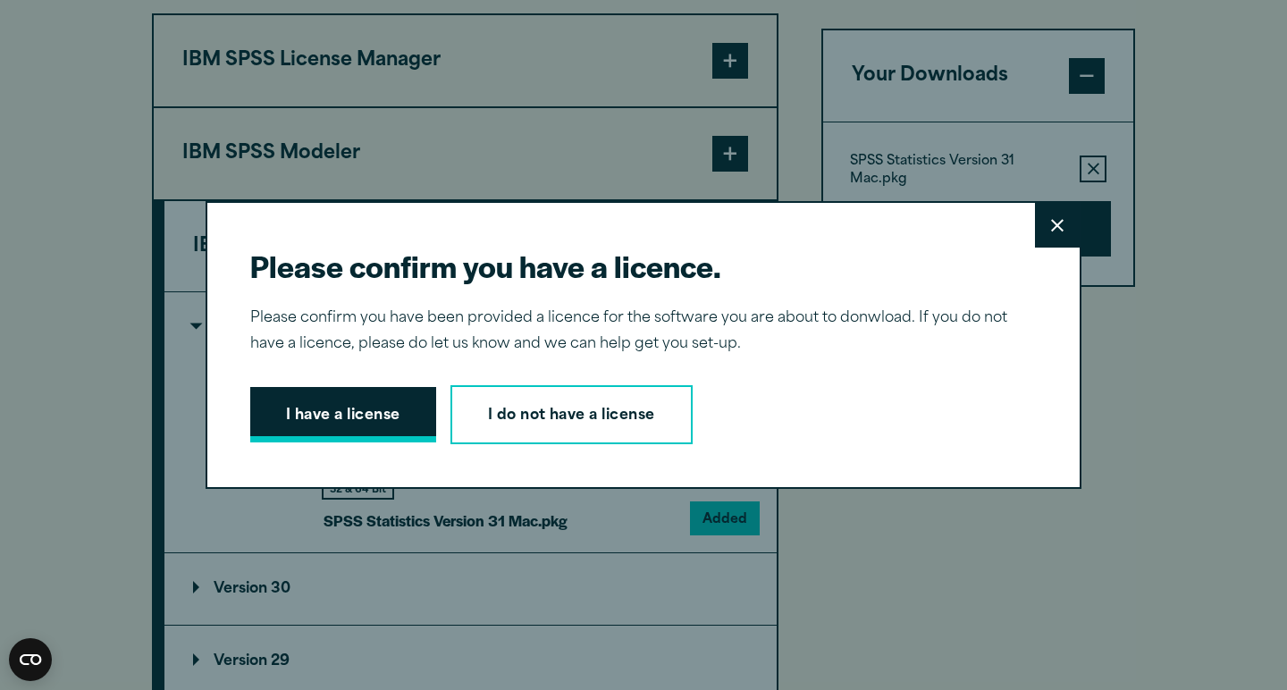
click at [281, 399] on button "I have a license" at bounding box center [343, 414] width 186 height 55
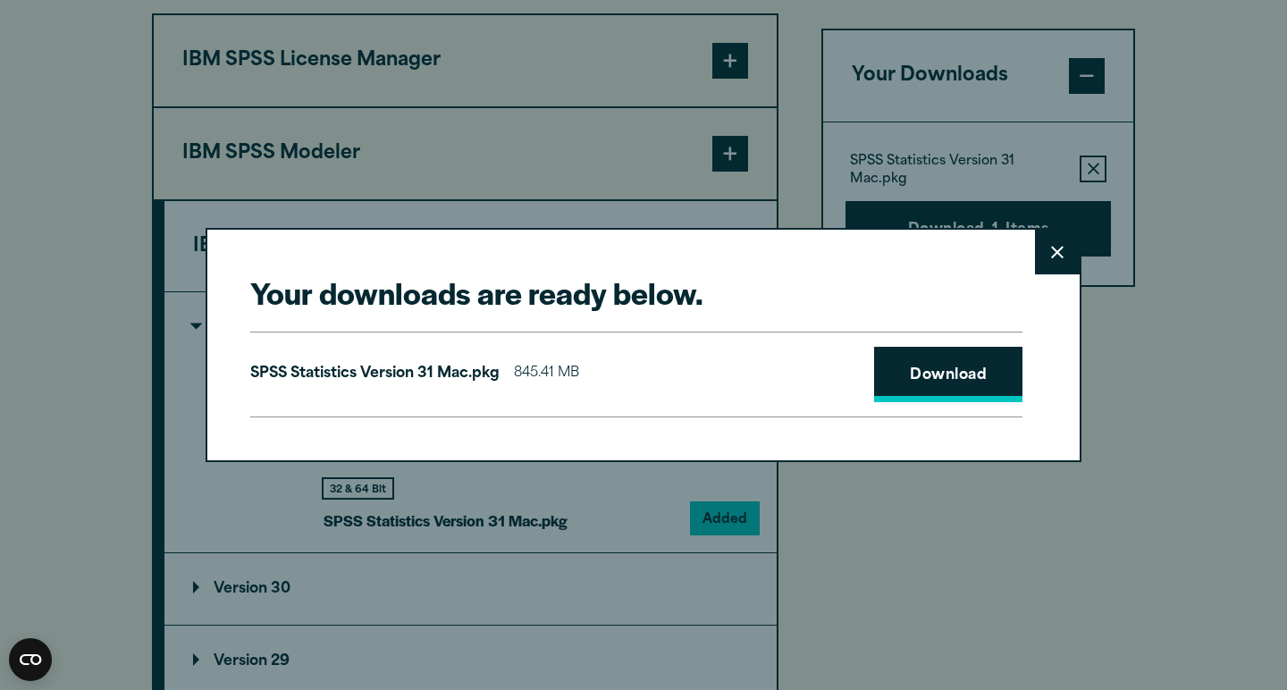
click at [926, 371] on link "Download" at bounding box center [948, 374] width 148 height 55
